Goal: Information Seeking & Learning: Learn about a topic

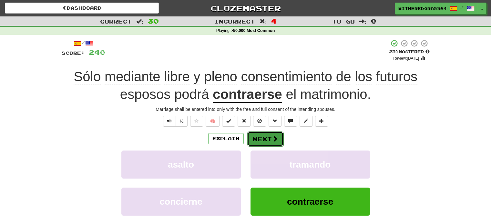
click at [267, 137] on button "Next" at bounding box center [265, 139] width 36 height 15
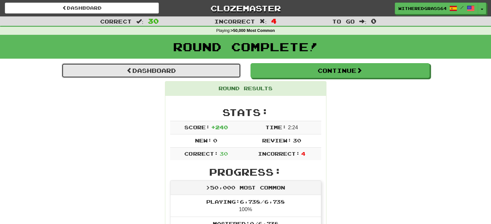
click at [187, 66] on link "Dashboard" at bounding box center [151, 70] width 179 height 15
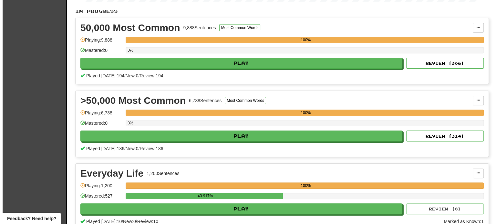
scroll to position [132, 0]
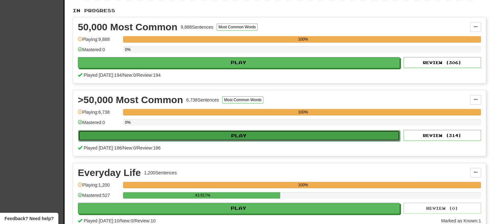
click at [245, 135] on button "Play" at bounding box center [239, 135] width 322 height 11
select select "**"
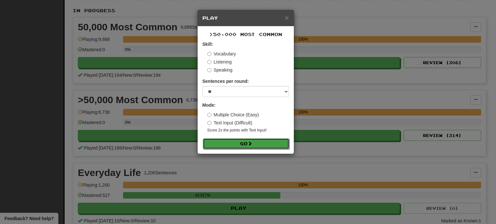
click at [235, 148] on button "Go" at bounding box center [246, 143] width 86 height 11
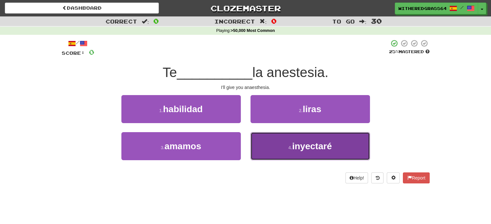
click at [271, 145] on button "4 . inyectaré" at bounding box center [309, 146] width 119 height 28
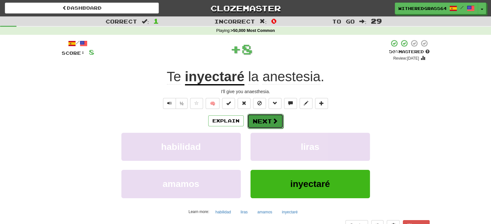
click at [258, 124] on button "Next" at bounding box center [265, 121] width 36 height 15
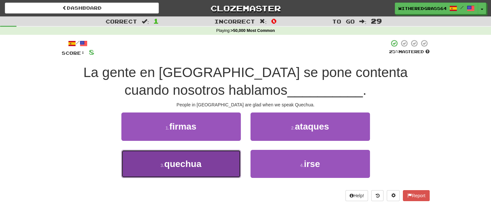
click at [210, 160] on button "3 . quechua" at bounding box center [180, 164] width 119 height 28
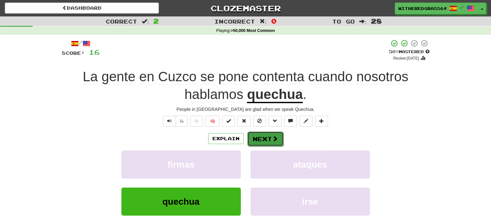
click at [258, 134] on button "Next" at bounding box center [265, 139] width 36 height 15
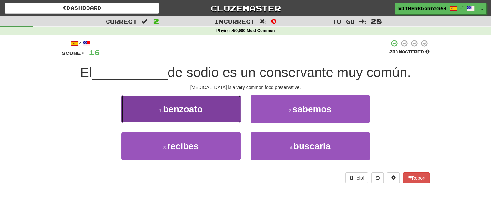
click at [225, 115] on button "1 . benzoato" at bounding box center [180, 109] width 119 height 28
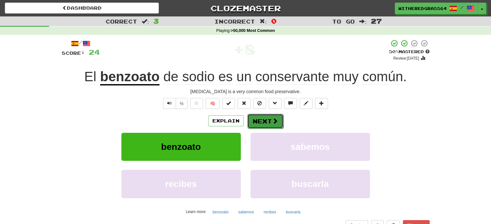
click at [263, 122] on button "Next" at bounding box center [265, 121] width 36 height 15
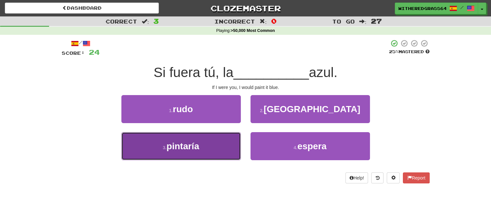
click at [222, 151] on button "3 . pintaría" at bounding box center [180, 146] width 119 height 28
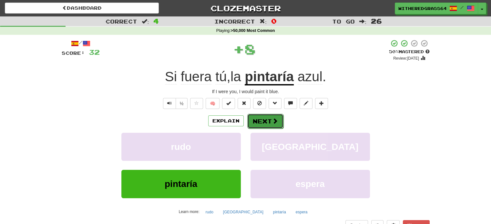
click at [263, 118] on button "Next" at bounding box center [265, 121] width 36 height 15
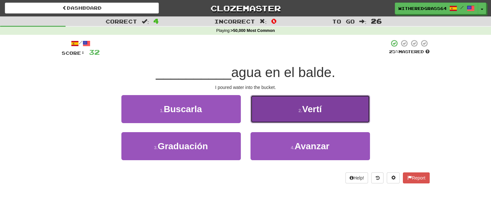
click at [271, 103] on button "2 . Vertí" at bounding box center [309, 109] width 119 height 28
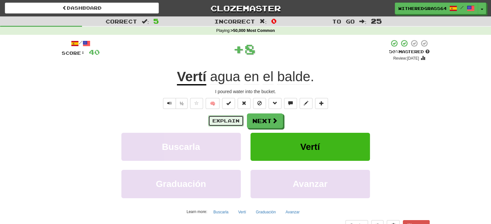
click at [226, 118] on button "Explain" at bounding box center [225, 121] width 35 height 11
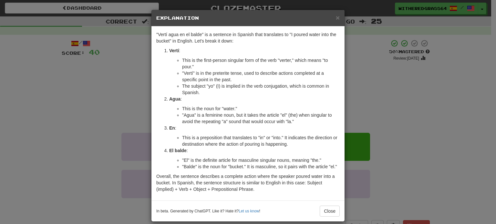
click at [126, 86] on div "× Explanation "Vertí agua en el balde" is a sentence in Spanish that translates…" at bounding box center [248, 112] width 496 height 224
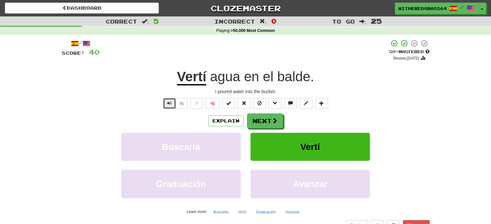
click at [169, 102] on span "Text-to-speech controls" at bounding box center [169, 103] width 5 height 5
click at [257, 123] on button "Next" at bounding box center [265, 121] width 36 height 15
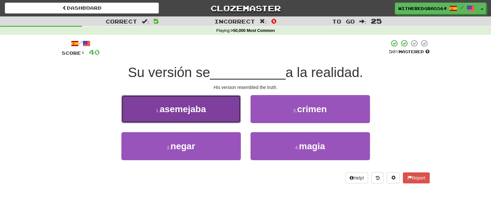
click at [226, 120] on button "1 . asemejaba" at bounding box center [180, 109] width 119 height 28
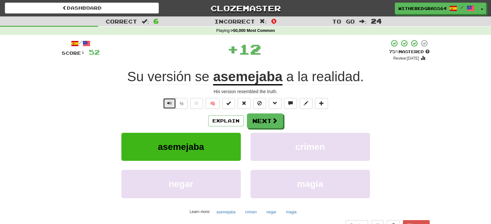
click at [166, 106] on button "Text-to-speech controls" at bounding box center [169, 103] width 13 height 11
click at [260, 120] on button "Next" at bounding box center [265, 121] width 36 height 15
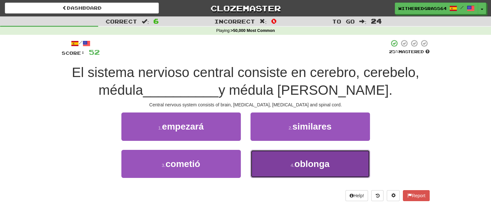
click at [279, 166] on button "4 . oblonga" at bounding box center [309, 164] width 119 height 28
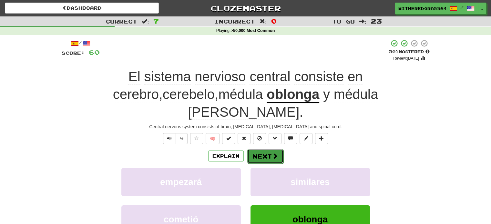
click at [266, 149] on button "Next" at bounding box center [265, 156] width 36 height 15
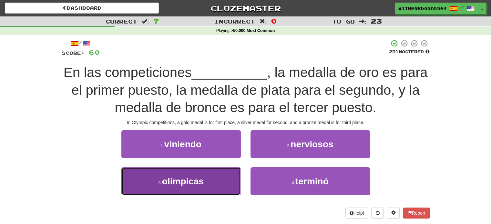
click at [219, 179] on button "3 . olímpicas" at bounding box center [180, 181] width 119 height 28
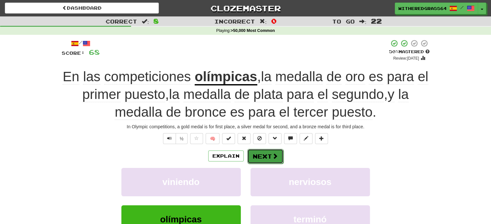
click at [258, 157] on button "Next" at bounding box center [265, 156] width 36 height 15
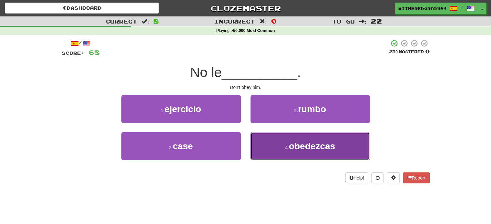
click at [272, 145] on button "4 . obedezcas" at bounding box center [309, 146] width 119 height 28
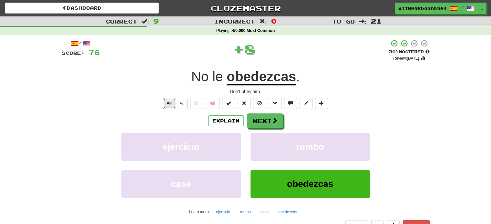
click at [169, 103] on span "Text-to-speech controls" at bounding box center [169, 103] width 5 height 5
click at [254, 126] on button "Next" at bounding box center [265, 121] width 36 height 15
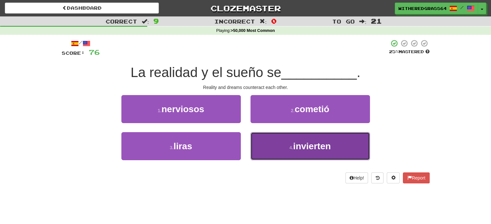
click at [275, 146] on button "4 . invierten" at bounding box center [309, 146] width 119 height 28
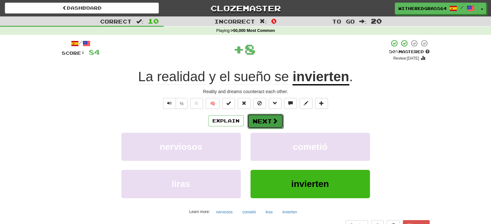
click at [272, 120] on span at bounding box center [275, 121] width 6 height 6
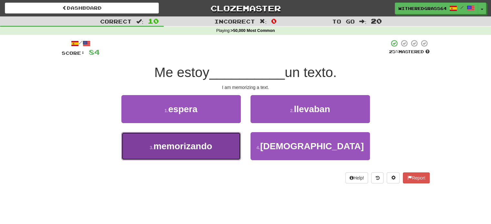
click at [213, 147] on button "3 . memorizando" at bounding box center [180, 146] width 119 height 28
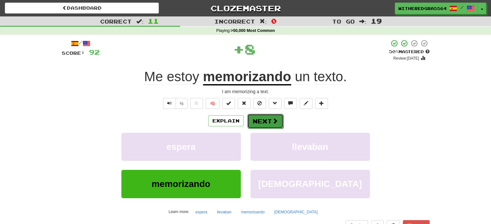
click at [263, 124] on button "Next" at bounding box center [265, 121] width 36 height 15
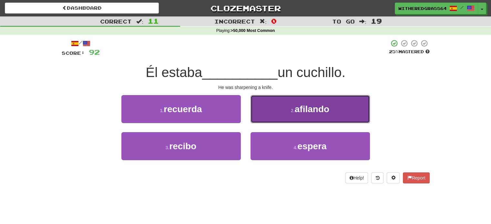
click at [282, 119] on button "2 . afilando" at bounding box center [309, 109] width 119 height 28
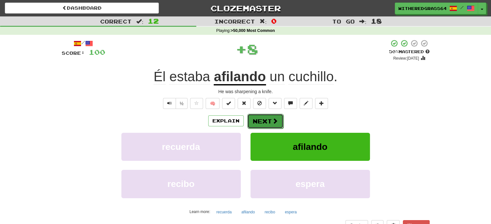
click at [267, 122] on button "Next" at bounding box center [265, 121] width 36 height 15
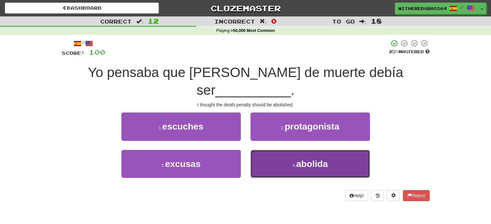
click at [271, 151] on button "4 . abolida" at bounding box center [309, 164] width 119 height 28
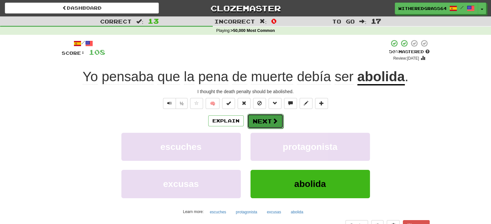
click at [267, 120] on button "Next" at bounding box center [265, 121] width 36 height 15
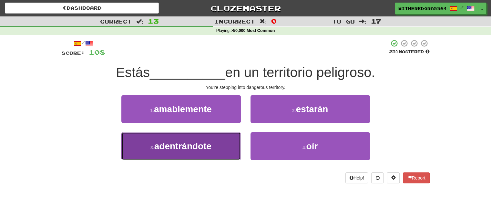
click at [225, 145] on button "3 . adentrándote" at bounding box center [180, 146] width 119 height 28
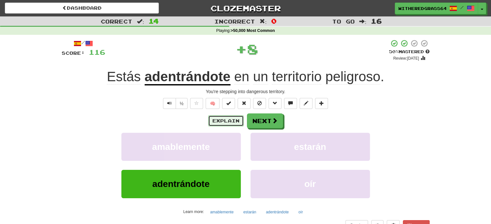
click at [226, 117] on button "Explain" at bounding box center [225, 121] width 35 height 11
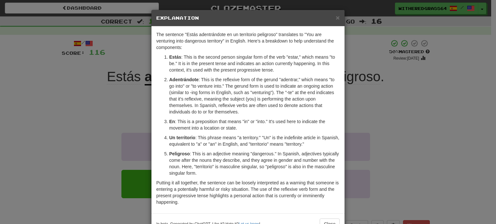
click at [108, 109] on div "× Explanation The sentence "Estás adentrándote en un territorio peligroso" tran…" at bounding box center [248, 112] width 496 height 224
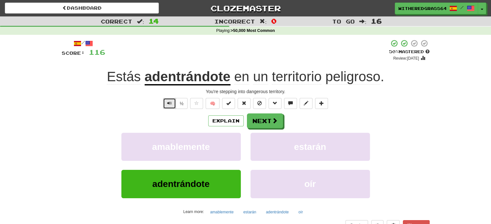
click at [168, 102] on span "Text-to-speech controls" at bounding box center [169, 103] width 5 height 5
click at [261, 117] on button "Next" at bounding box center [265, 121] width 36 height 15
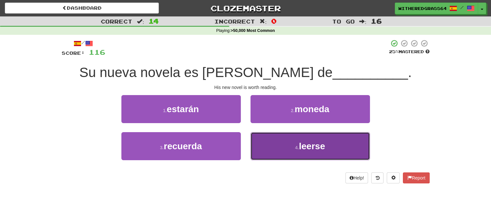
click at [263, 149] on button "4 . leerse" at bounding box center [309, 146] width 119 height 28
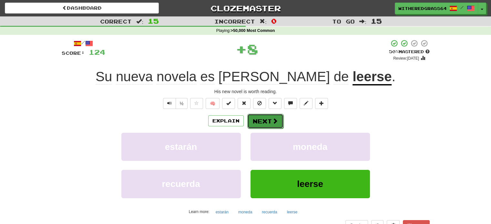
click at [259, 126] on button "Next" at bounding box center [265, 121] width 36 height 15
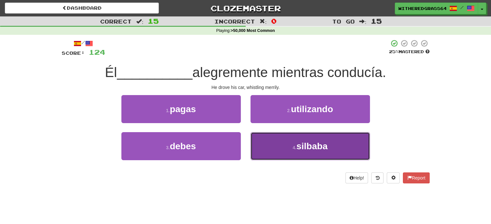
click at [280, 142] on button "4 . silbaba" at bounding box center [309, 146] width 119 height 28
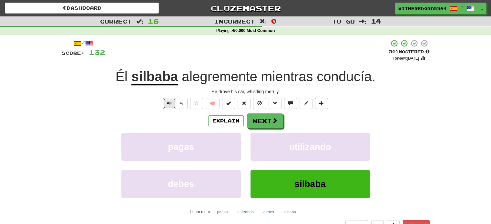
click at [168, 106] on span "Text-to-speech controls" at bounding box center [169, 103] width 5 height 5
click at [256, 121] on button "Next" at bounding box center [265, 121] width 36 height 15
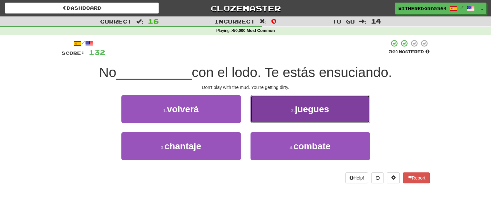
click at [273, 116] on button "2 . juegues" at bounding box center [309, 109] width 119 height 28
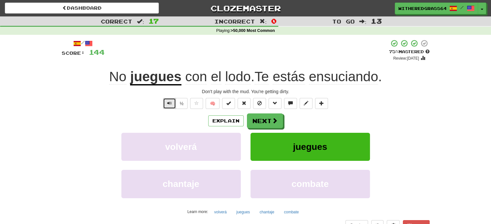
click at [168, 107] on button "Text-to-speech controls" at bounding box center [169, 103] width 13 height 11
click at [259, 122] on button "Next" at bounding box center [265, 121] width 36 height 15
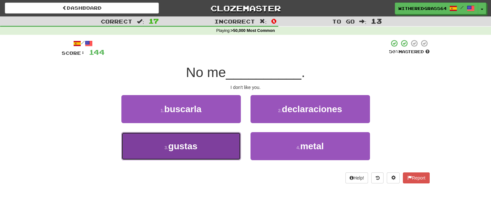
click at [232, 140] on button "3 . gustas" at bounding box center [180, 146] width 119 height 28
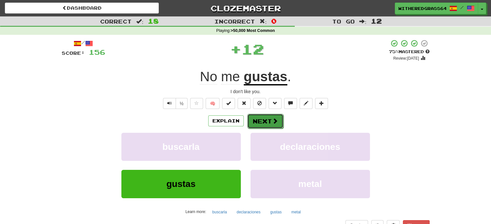
click at [269, 123] on button "Next" at bounding box center [265, 121] width 36 height 15
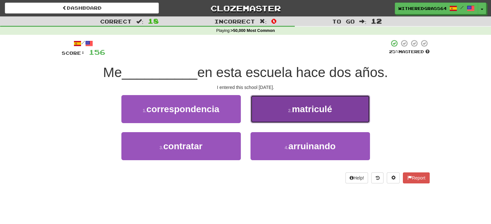
click at [274, 117] on button "2 . matriculé" at bounding box center [309, 109] width 119 height 28
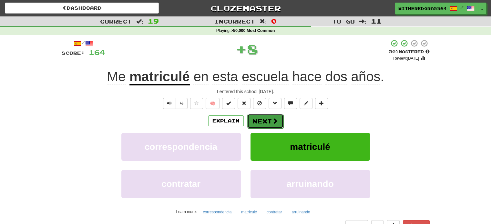
click at [272, 120] on span at bounding box center [275, 121] width 6 height 6
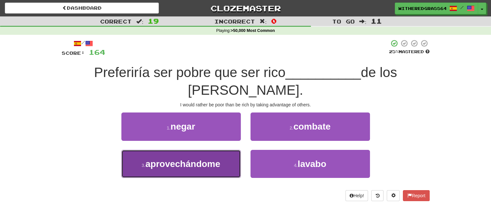
click at [214, 150] on button "3 . aprovechándome" at bounding box center [180, 164] width 119 height 28
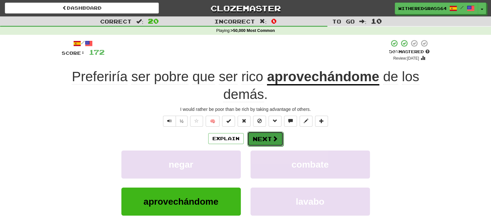
click at [258, 137] on button "Next" at bounding box center [265, 139] width 36 height 15
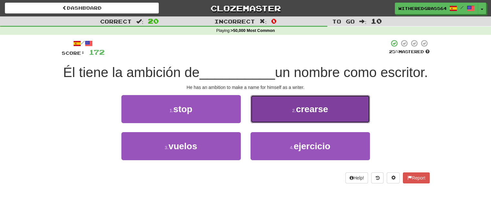
click at [269, 123] on button "2 . crearse" at bounding box center [309, 109] width 119 height 28
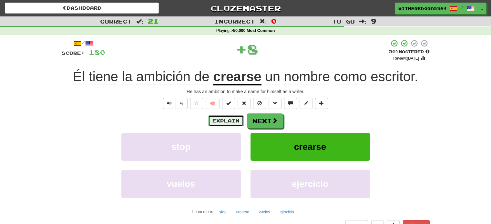
click at [228, 121] on button "Explain" at bounding box center [225, 121] width 35 height 11
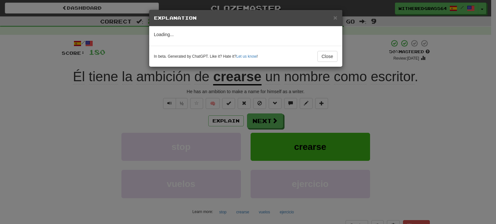
click at [164, 119] on div "× Explanation Loading... In beta. Generated by ChatGPT. Like it? Hate it? Let u…" at bounding box center [248, 112] width 496 height 224
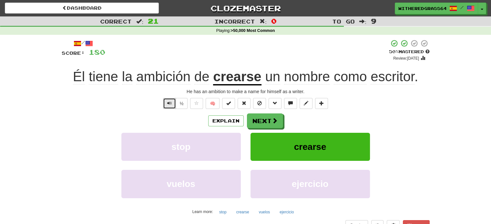
click at [172, 105] on span "Text-to-speech controls" at bounding box center [169, 103] width 5 height 5
click at [225, 124] on button "Explain" at bounding box center [225, 121] width 35 height 11
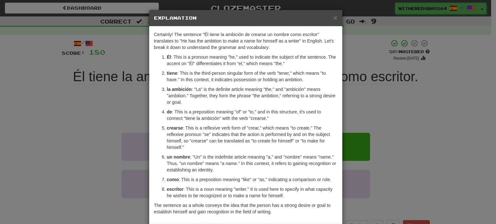
click at [146, 118] on div "× Explanation Certainly! The sentence "Él tiene la ambición de crearse un nombr…" at bounding box center [248, 112] width 496 height 224
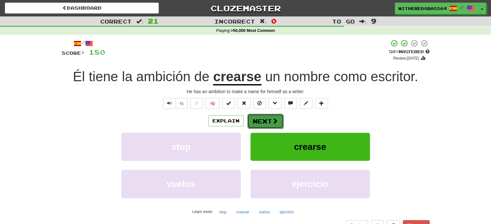
click at [262, 123] on button "Next" at bounding box center [265, 121] width 36 height 15
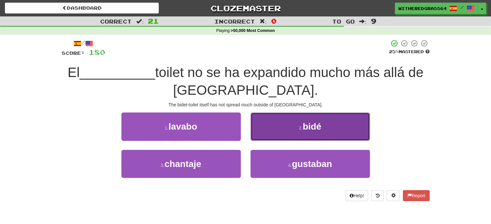
click at [270, 126] on button "2 . bidé" at bounding box center [309, 127] width 119 height 28
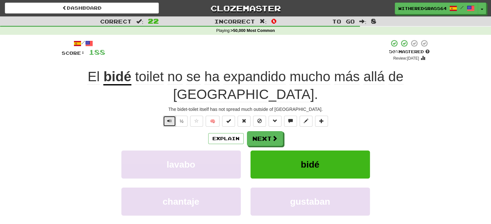
click at [164, 116] on button "Text-to-speech controls" at bounding box center [169, 121] width 13 height 11
click at [261, 132] on button "Next" at bounding box center [265, 139] width 36 height 15
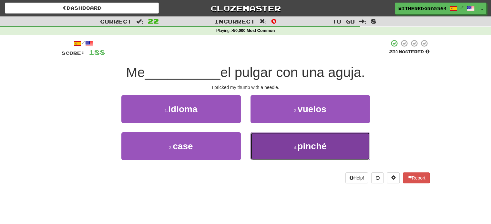
click at [272, 147] on button "4 . pinché" at bounding box center [309, 146] width 119 height 28
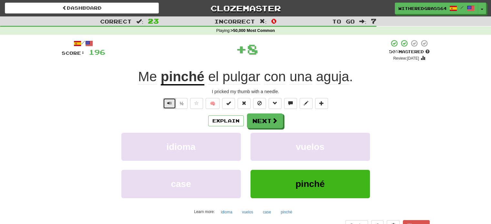
click at [169, 101] on span "Text-to-speech controls" at bounding box center [169, 103] width 5 height 5
click at [255, 123] on button "Next" at bounding box center [265, 121] width 36 height 15
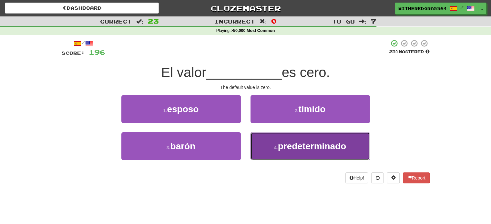
click at [266, 147] on button "4 . predeterminado" at bounding box center [309, 146] width 119 height 28
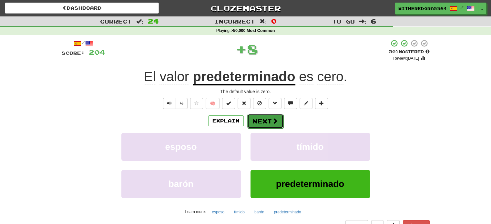
click at [256, 120] on button "Next" at bounding box center [265, 121] width 36 height 15
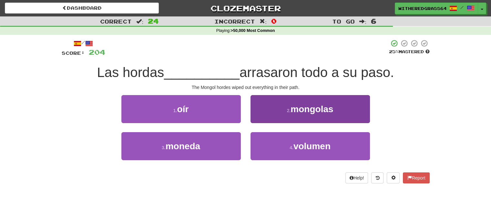
drag, startPoint x: 279, startPoint y: 128, endPoint x: 270, endPoint y: 114, distance: 17.2
click at [270, 114] on div "2 . mongolas" at bounding box center [310, 113] width 129 height 37
click at [270, 114] on button "2 . mongolas" at bounding box center [309, 109] width 119 height 28
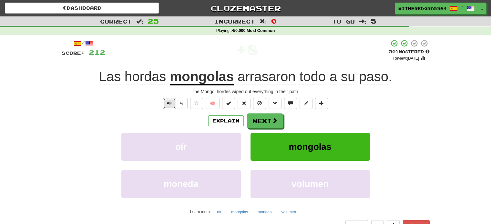
click at [168, 106] on button "Text-to-speech controls" at bounding box center [169, 103] width 13 height 11
click at [253, 125] on button "Next" at bounding box center [265, 121] width 36 height 15
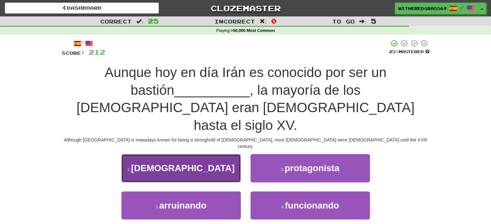
click at [225, 154] on button "1 . shiíta" at bounding box center [180, 168] width 119 height 28
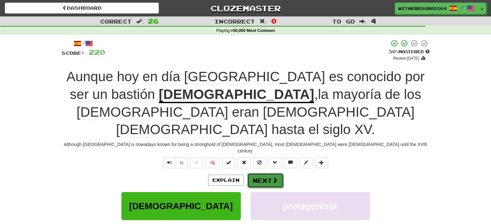
click at [274, 173] on button "Next" at bounding box center [265, 180] width 36 height 15
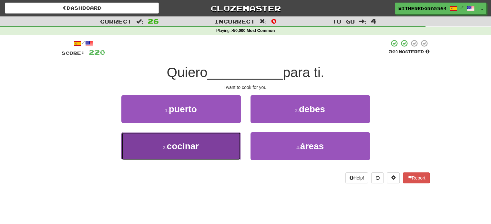
click at [237, 144] on button "3 . cocinar" at bounding box center [180, 146] width 119 height 28
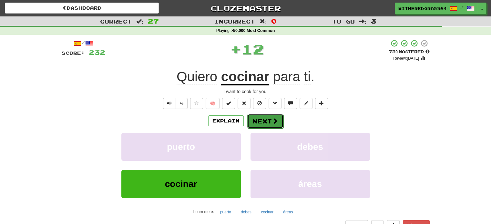
click at [265, 123] on button "Next" at bounding box center [265, 121] width 36 height 15
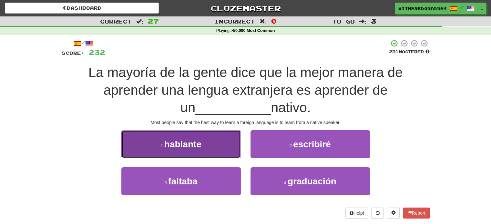
click at [220, 148] on button "1 . hablante" at bounding box center [180, 144] width 119 height 28
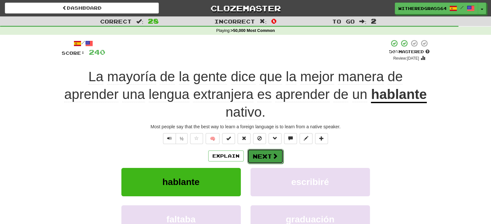
click at [267, 157] on button "Next" at bounding box center [265, 156] width 36 height 15
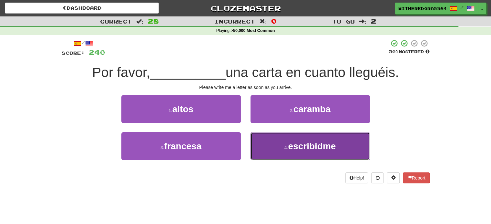
click at [265, 141] on button "4 . escribidme" at bounding box center [309, 146] width 119 height 28
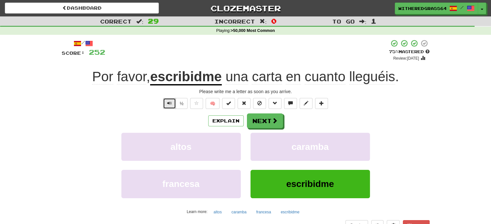
click at [171, 102] on span "Text-to-speech controls" at bounding box center [169, 103] width 5 height 5
click at [257, 122] on button "Next" at bounding box center [265, 121] width 36 height 15
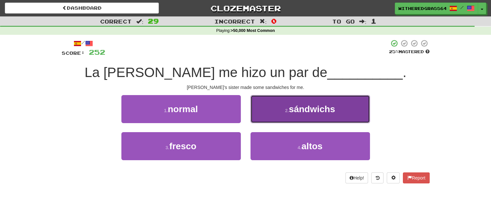
click at [269, 116] on button "2 . sándwichs" at bounding box center [309, 109] width 119 height 28
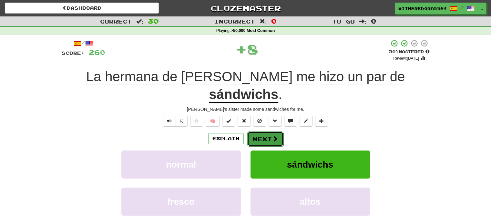
click at [262, 132] on button "Next" at bounding box center [265, 139] width 36 height 15
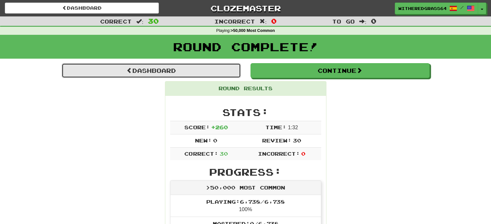
click at [190, 73] on link "Dashboard" at bounding box center [151, 70] width 179 height 15
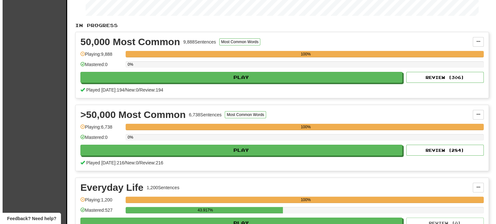
scroll to position [119, 0]
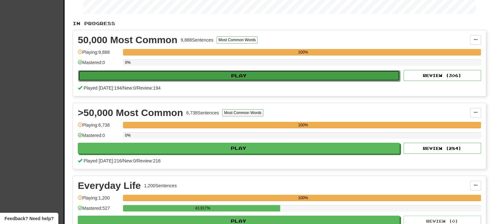
click at [349, 76] on button "Play" at bounding box center [239, 75] width 322 height 11
select select "**"
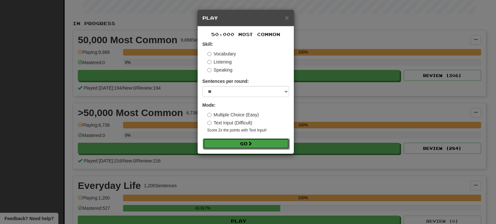
click at [265, 145] on button "Go" at bounding box center [246, 143] width 86 height 11
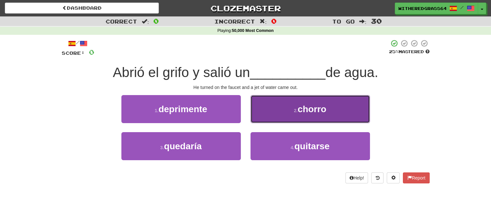
click at [266, 104] on button "2 . chorro" at bounding box center [309, 109] width 119 height 28
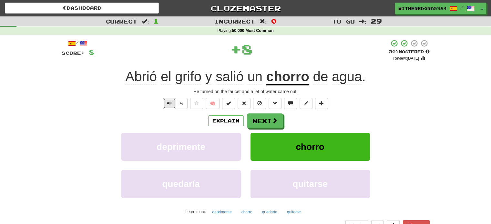
click at [169, 107] on button "Text-to-speech controls" at bounding box center [169, 103] width 13 height 11
click at [223, 124] on button "Explain" at bounding box center [225, 121] width 35 height 11
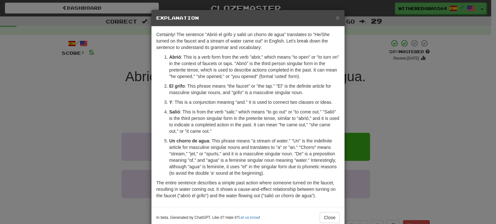
click at [97, 126] on div "× Explanation Certainly! The sentence "Abrió el grifo y salió un chorro de agua…" at bounding box center [248, 112] width 496 height 224
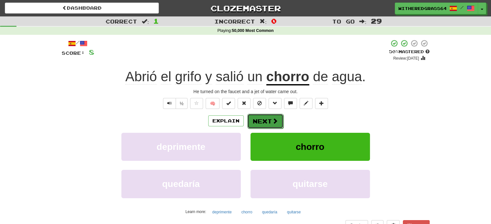
click at [263, 116] on button "Next" at bounding box center [265, 121] width 36 height 15
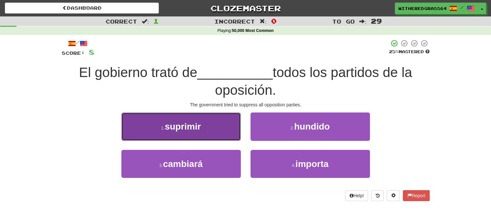
click at [226, 132] on button "1 . suprimir" at bounding box center [180, 127] width 119 height 28
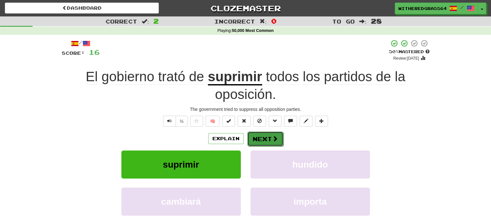
click at [261, 136] on button "Next" at bounding box center [265, 139] width 36 height 15
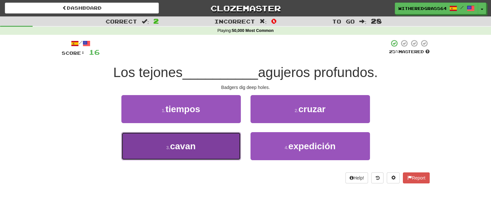
click at [212, 143] on button "3 . [GEOGRAPHIC_DATA]" at bounding box center [180, 146] width 119 height 28
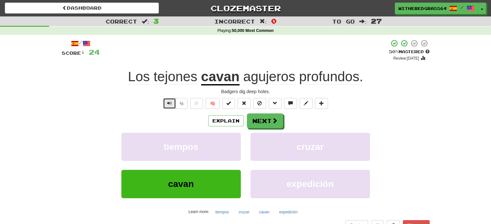
click at [172, 103] on button "Text-to-speech controls" at bounding box center [169, 103] width 13 height 11
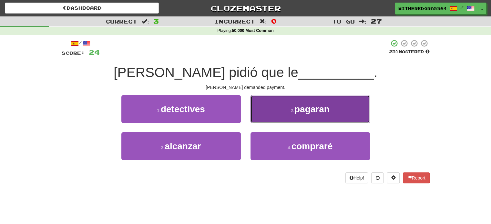
click at [276, 107] on button "2 . [GEOGRAPHIC_DATA]" at bounding box center [309, 109] width 119 height 28
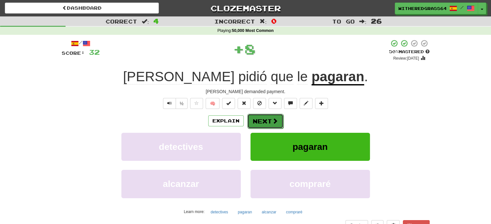
click at [272, 119] on span at bounding box center [275, 121] width 6 height 6
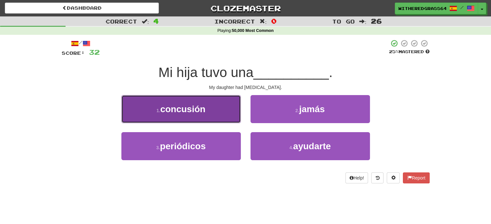
click at [224, 112] on button "1 . concusión" at bounding box center [180, 109] width 119 height 28
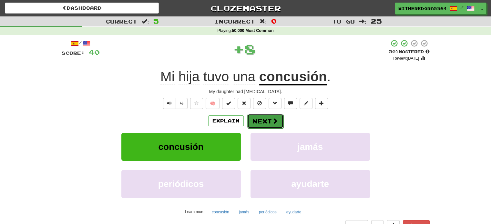
click at [270, 117] on button "Next" at bounding box center [265, 121] width 36 height 15
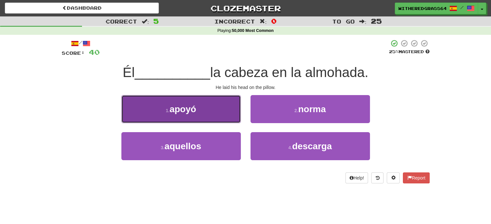
click at [231, 114] on button "1 . apoyó" at bounding box center [180, 109] width 119 height 28
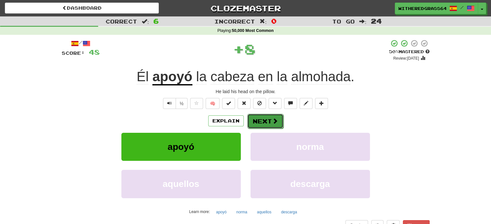
click at [259, 118] on button "Next" at bounding box center [265, 121] width 36 height 15
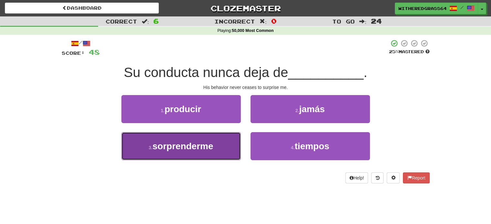
click at [223, 144] on button "3 . sorprenderme" at bounding box center [180, 146] width 119 height 28
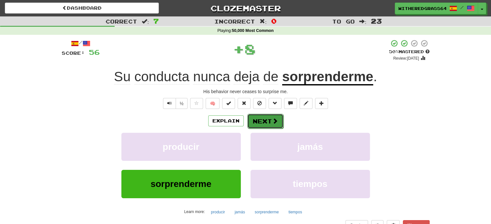
click at [260, 119] on button "Next" at bounding box center [265, 121] width 36 height 15
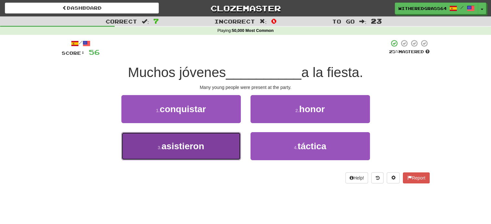
click at [226, 143] on button "3 . asistieron" at bounding box center [180, 146] width 119 height 28
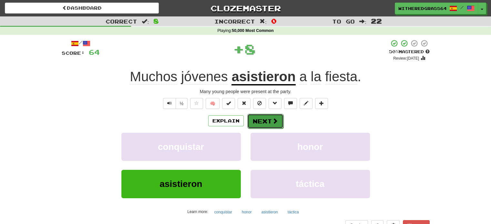
click at [261, 120] on button "Next" at bounding box center [265, 121] width 36 height 15
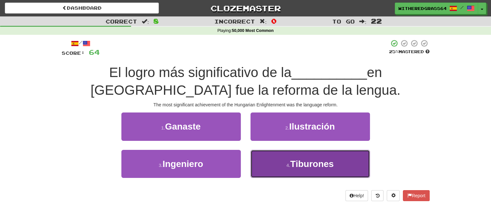
click at [260, 162] on button "4 . [GEOGRAPHIC_DATA]" at bounding box center [309, 164] width 119 height 28
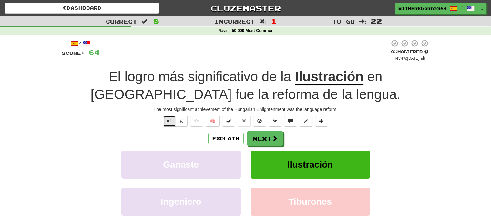
click at [171, 122] on span "Text-to-speech controls" at bounding box center [169, 121] width 5 height 5
click at [270, 139] on button "Next" at bounding box center [265, 139] width 36 height 15
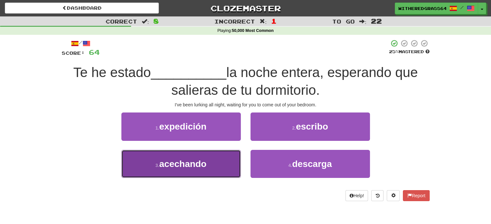
click at [224, 161] on button "3 . acechando" at bounding box center [180, 164] width 119 height 28
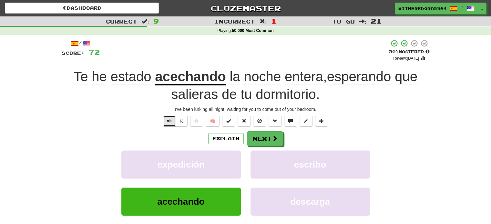
click at [167, 122] on button "Text-to-speech controls" at bounding box center [169, 121] width 13 height 11
click at [217, 138] on button "Explain" at bounding box center [225, 138] width 35 height 11
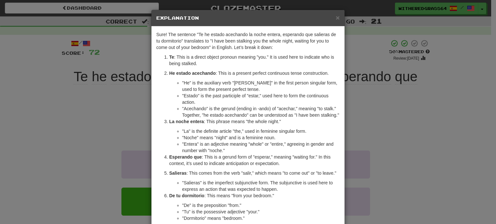
click at [109, 111] on div "× Explanation Sure! The sentence "Te he estado acechando la noche entera, esper…" at bounding box center [248, 112] width 496 height 224
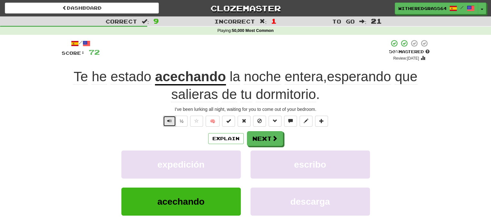
click at [167, 121] on button "Text-to-speech controls" at bounding box center [169, 121] width 13 height 11
click at [259, 137] on button "Next" at bounding box center [265, 139] width 36 height 15
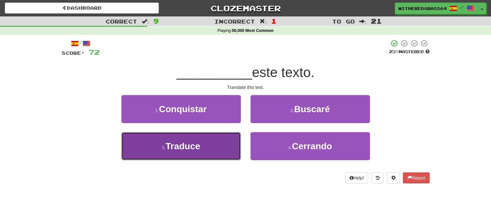
click at [234, 144] on button "3 . Traduce" at bounding box center [180, 146] width 119 height 28
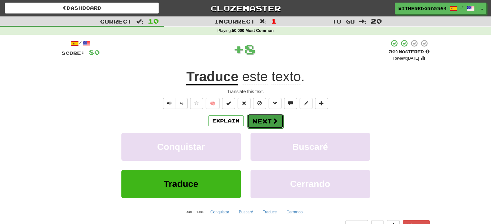
click at [274, 120] on span at bounding box center [275, 121] width 6 height 6
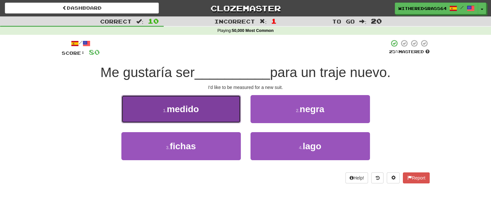
click at [227, 114] on button "1 . medido" at bounding box center [180, 109] width 119 height 28
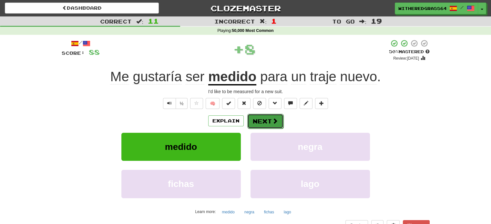
click at [261, 125] on button "Next" at bounding box center [265, 121] width 36 height 15
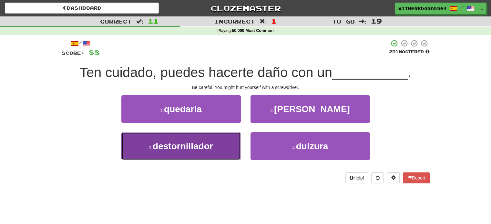
click at [226, 143] on button "3 . destornillador" at bounding box center [180, 146] width 119 height 28
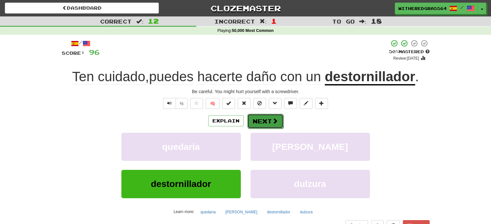
click at [264, 123] on button "Next" at bounding box center [265, 121] width 36 height 15
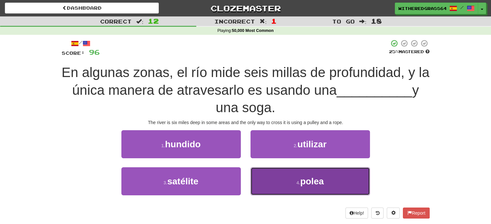
click at [271, 175] on button "4 . [GEOGRAPHIC_DATA]" at bounding box center [309, 181] width 119 height 28
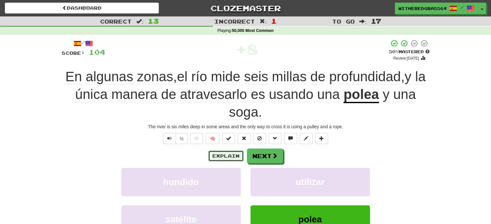
click at [219, 152] on button "Explain" at bounding box center [225, 156] width 35 height 11
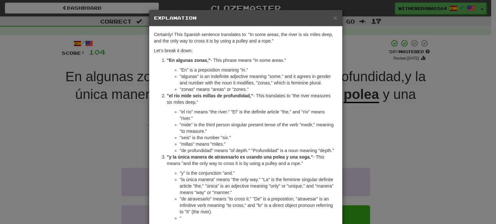
click at [229, 138] on li ""seis" is the number "six."" at bounding box center [258, 138] width 157 height 6
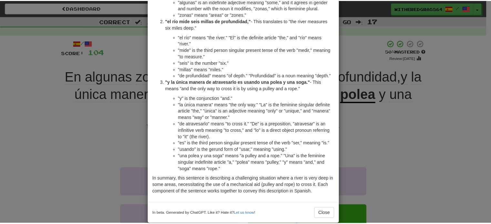
scroll to position [84, 0]
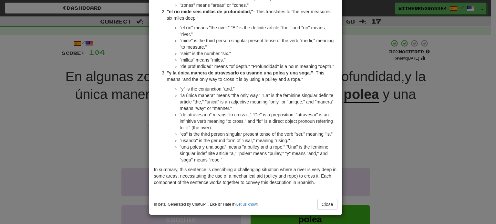
click at [96, 118] on div "× Explanation Certainly! This Spanish sentence translates to: "In some areas, t…" at bounding box center [248, 112] width 496 height 224
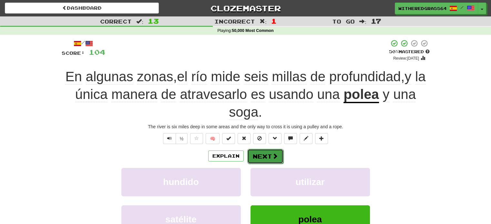
click at [266, 152] on button "Next" at bounding box center [265, 156] width 36 height 15
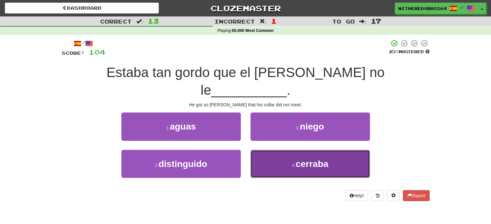
click at [257, 151] on button "4 . [GEOGRAPHIC_DATA]" at bounding box center [309, 164] width 119 height 28
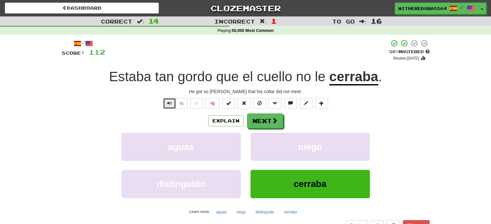
click at [172, 106] on button "Text-to-speech controls" at bounding box center [169, 103] width 13 height 11
click at [222, 118] on button "Explain" at bounding box center [225, 121] width 35 height 11
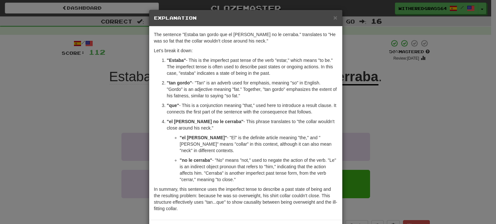
click at [70, 113] on div "× Explanation The sentence "Estaba tan gordo que el [PERSON_NAME] no le cerraba…" at bounding box center [248, 112] width 496 height 224
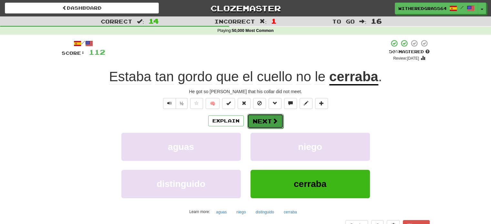
click at [258, 125] on button "Next" at bounding box center [265, 121] width 36 height 15
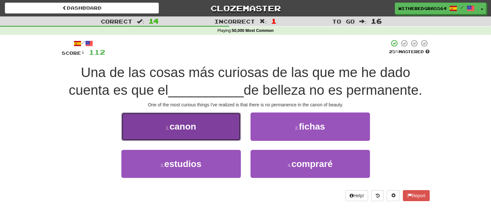
click at [213, 133] on button "1 . canon" at bounding box center [180, 127] width 119 height 28
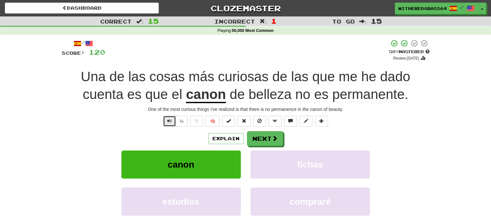
click at [173, 121] on button "Text-to-speech controls" at bounding box center [169, 121] width 13 height 11
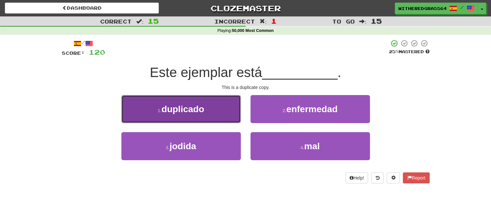
click at [212, 113] on button "1 . duplicado" at bounding box center [180, 109] width 119 height 28
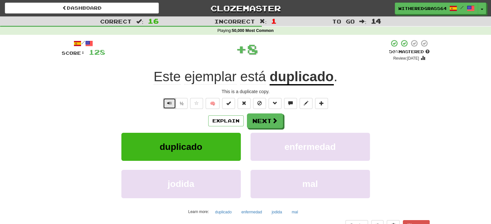
click at [171, 104] on span "Text-to-speech controls" at bounding box center [169, 103] width 5 height 5
click at [223, 121] on button "Explain" at bounding box center [225, 121] width 35 height 11
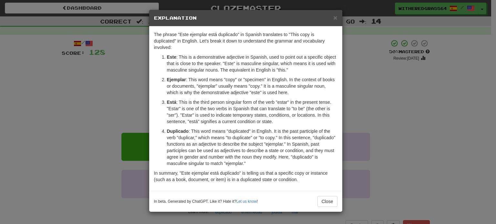
click at [97, 89] on div "× Explanation The phrase "Este ejemplar está duplicado" in Spanish translates t…" at bounding box center [248, 112] width 496 height 224
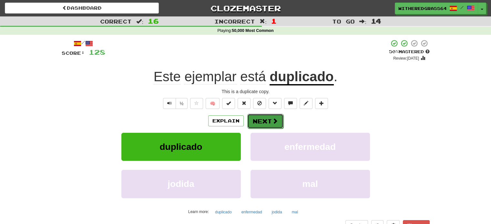
click at [259, 126] on button "Next" at bounding box center [265, 121] width 36 height 15
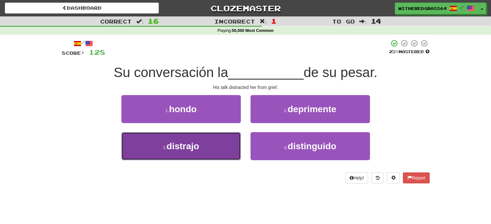
click at [221, 144] on button "3 . distrajo" at bounding box center [180, 146] width 119 height 28
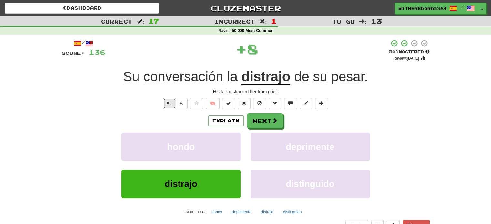
click at [172, 105] on button "Text-to-speech controls" at bounding box center [169, 103] width 13 height 11
click at [227, 120] on button "Explain" at bounding box center [225, 121] width 35 height 11
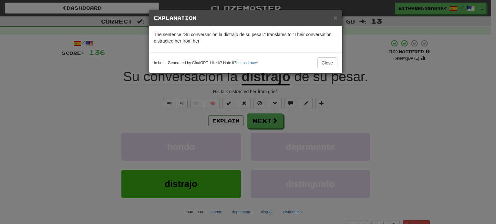
click at [134, 111] on div "× Explanation The sentence "Su conversación la distrajo de su pesar." translate…" at bounding box center [248, 112] width 496 height 224
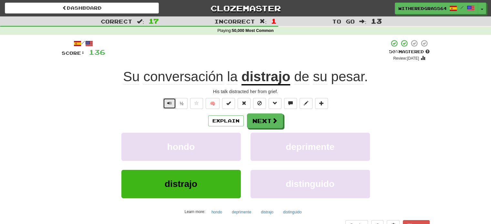
click at [168, 107] on button "Text-to-speech controls" at bounding box center [169, 103] width 13 height 11
click at [226, 119] on button "Explain" at bounding box center [225, 121] width 35 height 11
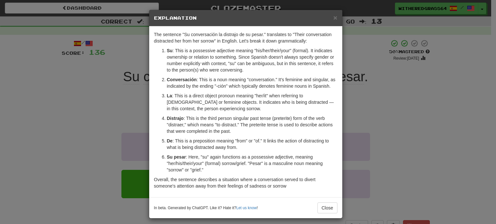
click at [124, 114] on div "× Explanation The sentence "Su conversación la distrajo de su pesar." translate…" at bounding box center [248, 112] width 496 height 224
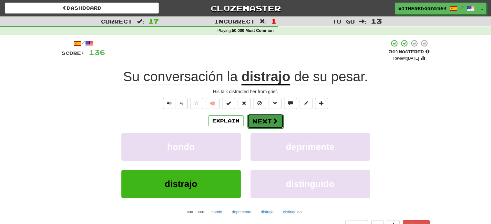
click at [276, 125] on button "Next" at bounding box center [265, 121] width 36 height 15
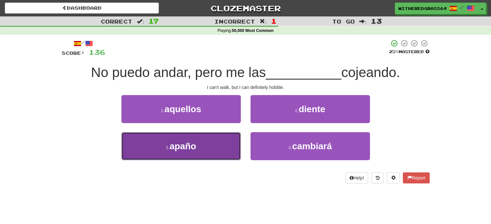
click at [208, 146] on button "3 . apaño" at bounding box center [180, 146] width 119 height 28
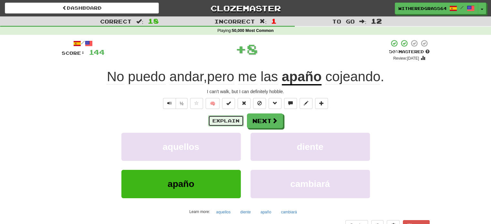
click at [221, 120] on button "Explain" at bounding box center [225, 121] width 35 height 11
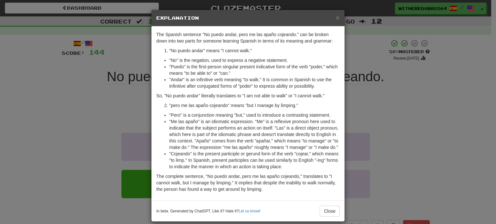
click at [127, 124] on div "× Explanation The Spanish sentence "No puedo andar, pero me las apaño cojeando.…" at bounding box center [248, 112] width 496 height 224
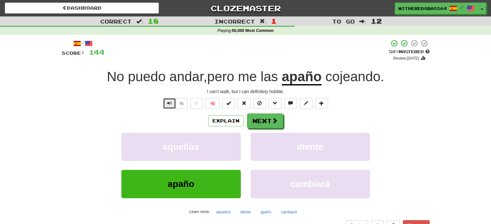
click at [171, 104] on span "Text-to-speech controls" at bounding box center [169, 103] width 5 height 5
click at [264, 120] on button "Next" at bounding box center [265, 121] width 36 height 15
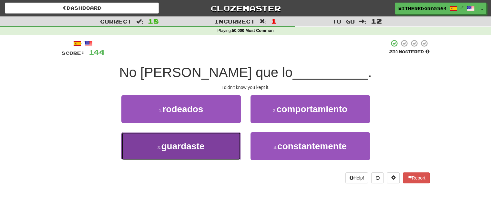
click at [228, 155] on button "3 . guardaste" at bounding box center [180, 146] width 119 height 28
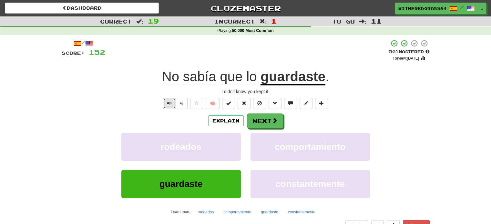
click at [173, 103] on button "Text-to-speech controls" at bounding box center [169, 103] width 13 height 11
click at [268, 122] on button "Next" at bounding box center [265, 121] width 36 height 15
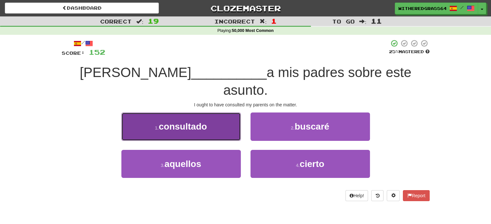
click at [223, 113] on button "1 . consultado" at bounding box center [180, 127] width 119 height 28
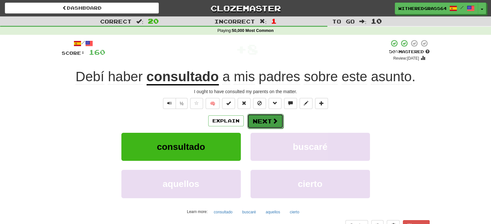
click at [268, 120] on button "Next" at bounding box center [265, 121] width 36 height 15
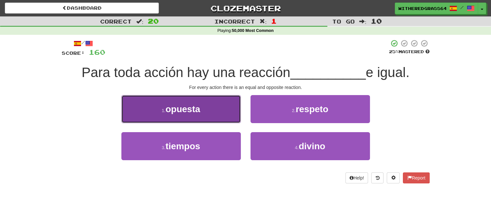
click at [219, 119] on button "1 . opuesta" at bounding box center [180, 109] width 119 height 28
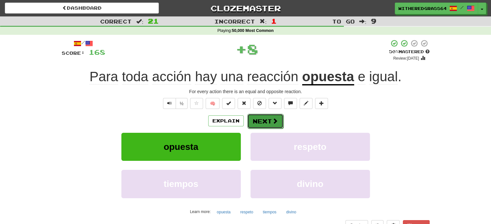
click at [259, 121] on button "Next" at bounding box center [265, 121] width 36 height 15
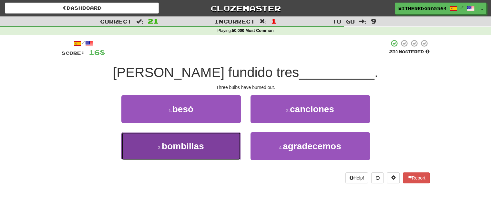
click at [227, 148] on button "3 . [GEOGRAPHIC_DATA]" at bounding box center [180, 146] width 119 height 28
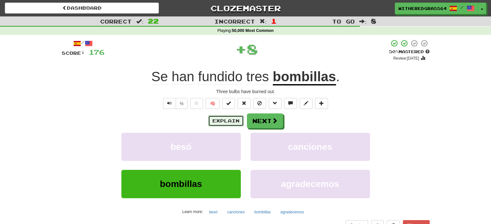
click at [223, 122] on button "Explain" at bounding box center [225, 121] width 35 height 11
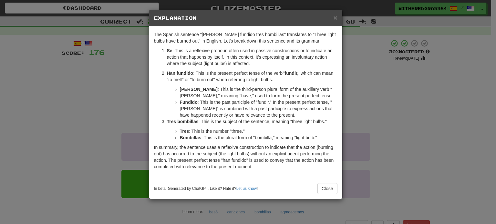
click at [125, 99] on div "× Explanation The Spanish sentence "[PERSON_NAME] fundido tres bombillas" trans…" at bounding box center [248, 112] width 496 height 224
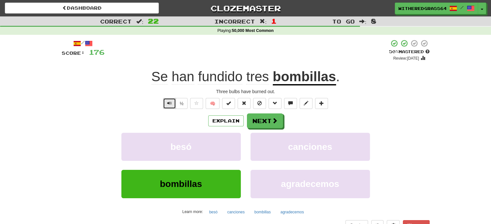
click at [168, 103] on span "Text-to-speech controls" at bounding box center [169, 103] width 5 height 5
click at [252, 122] on button "Next" at bounding box center [265, 121] width 36 height 15
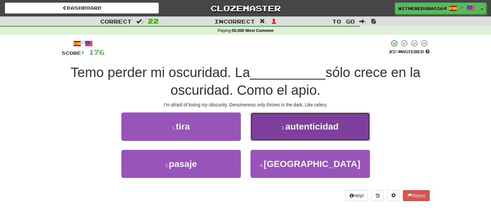
click at [273, 136] on button "2 . autenticidad" at bounding box center [309, 127] width 119 height 28
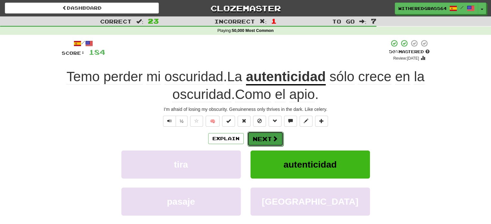
click at [277, 141] on button "Next" at bounding box center [265, 139] width 36 height 15
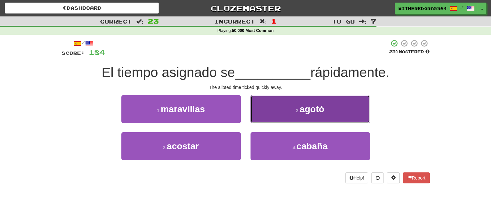
click at [283, 116] on button "2 . agotó" at bounding box center [309, 109] width 119 height 28
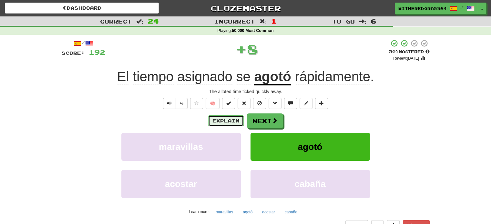
click at [218, 122] on button "Explain" at bounding box center [225, 121] width 35 height 11
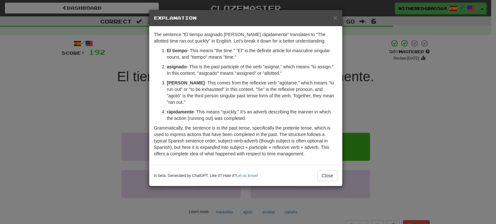
click at [104, 99] on div "× Explanation The sentence "El tiempo asignado [PERSON_NAME] rápidamente" trans…" at bounding box center [248, 112] width 496 height 224
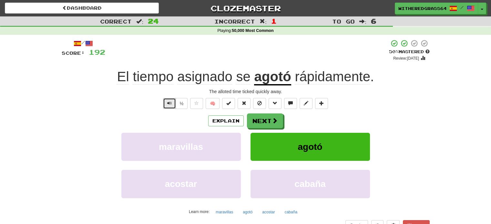
click at [169, 106] on span "Text-to-speech controls" at bounding box center [169, 103] width 5 height 5
click at [256, 122] on button "Next" at bounding box center [265, 121] width 36 height 15
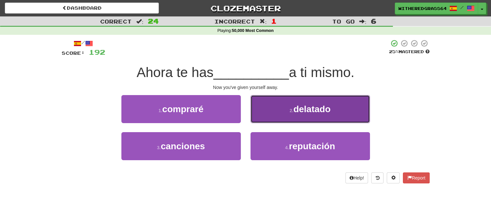
click at [271, 113] on button "2 . delatado" at bounding box center [309, 109] width 119 height 28
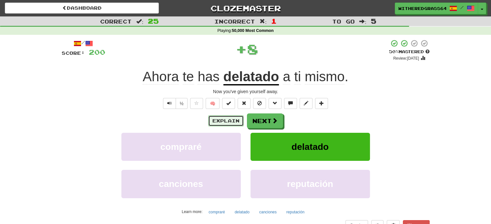
click at [230, 118] on button "Explain" at bounding box center [225, 121] width 35 height 11
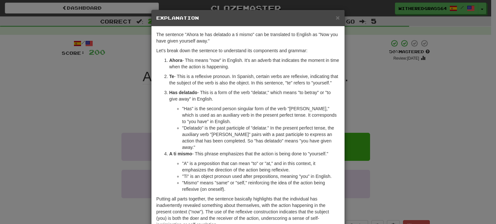
click at [117, 99] on div "× Explanation The sentence "Ahora te has delatado a ti mismo" can be translated…" at bounding box center [248, 112] width 496 height 224
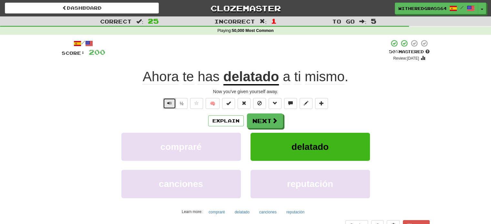
click at [165, 101] on button "Text-to-speech controls" at bounding box center [169, 103] width 13 height 11
click at [256, 121] on button "Next" at bounding box center [265, 121] width 36 height 15
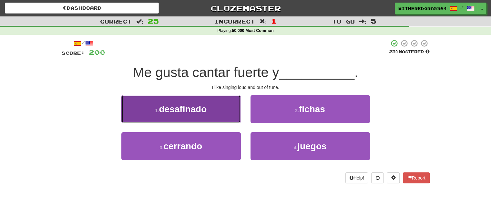
click at [222, 113] on button "1 . desafinado" at bounding box center [180, 109] width 119 height 28
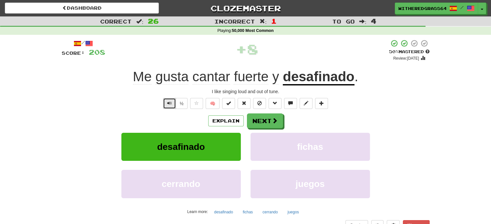
click at [167, 103] on span "Text-to-speech controls" at bounding box center [169, 103] width 5 height 5
click at [260, 119] on button "Next" at bounding box center [265, 121] width 36 height 15
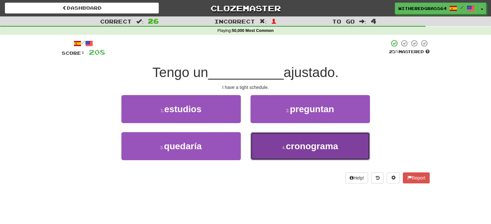
click at [271, 143] on button "4 . cronograma" at bounding box center [309, 146] width 119 height 28
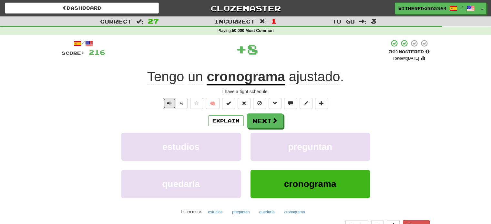
click at [171, 104] on span "Text-to-speech controls" at bounding box center [169, 103] width 5 height 5
click at [236, 120] on button "Explain" at bounding box center [225, 121] width 35 height 11
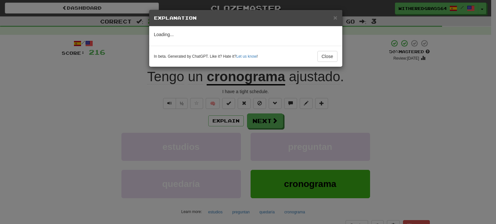
click at [148, 103] on div "× Explanation Loading... In beta. Generated by ChatGPT. Like it? Hate it? Let u…" at bounding box center [248, 112] width 496 height 224
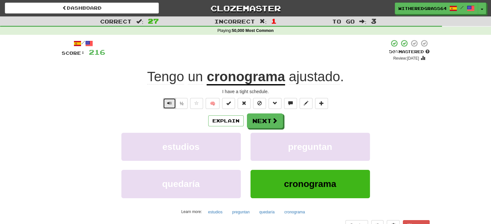
click at [165, 103] on button "Text-to-speech controls" at bounding box center [169, 103] width 13 height 11
click at [223, 121] on button "Explain" at bounding box center [225, 121] width 35 height 11
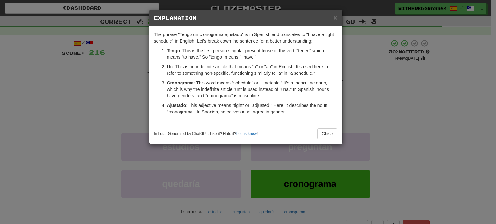
click at [108, 68] on div "× Explanation The phrase "Tengo un cronograma ajustado" is in Spanish and trans…" at bounding box center [248, 112] width 496 height 224
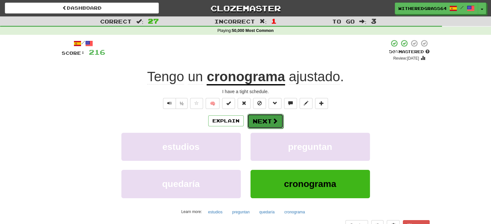
click at [252, 121] on button "Next" at bounding box center [265, 121] width 36 height 15
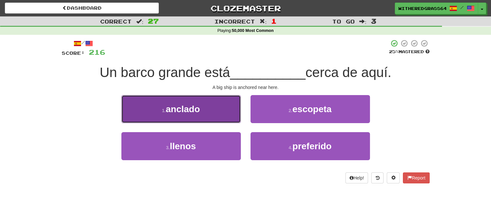
click at [222, 111] on button "1 . anclado" at bounding box center [180, 109] width 119 height 28
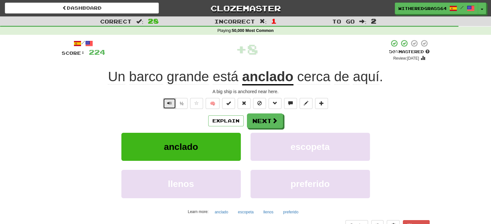
click at [167, 106] on button "Text-to-speech controls" at bounding box center [169, 103] width 13 height 11
click at [259, 124] on button "Next" at bounding box center [265, 121] width 36 height 15
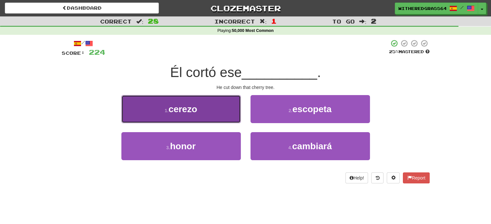
click at [234, 116] on button "1 . cerezo" at bounding box center [180, 109] width 119 height 28
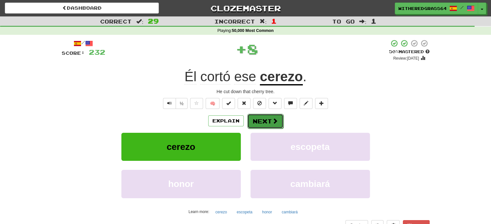
click at [268, 122] on button "Next" at bounding box center [265, 121] width 36 height 15
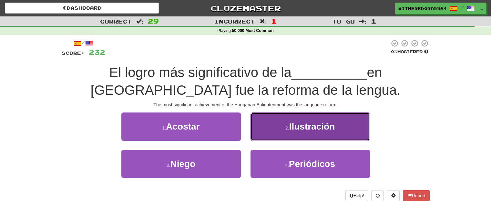
click at [268, 125] on button "2 . Ilustración" at bounding box center [309, 127] width 119 height 28
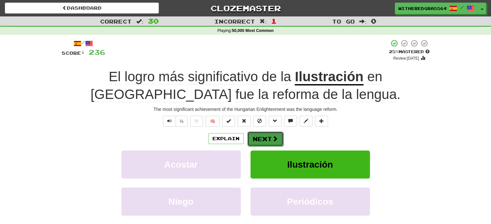
click at [267, 138] on button "Next" at bounding box center [265, 139] width 36 height 15
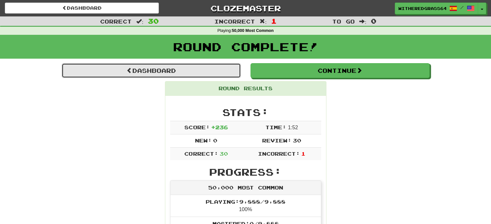
click at [197, 69] on link "Dashboard" at bounding box center [151, 70] width 179 height 15
